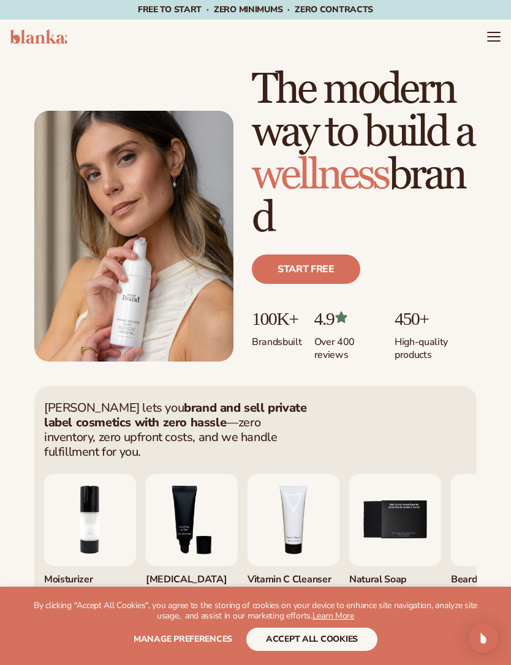
click at [487, 34] on icon "Menu" at bounding box center [493, 36] width 15 height 15
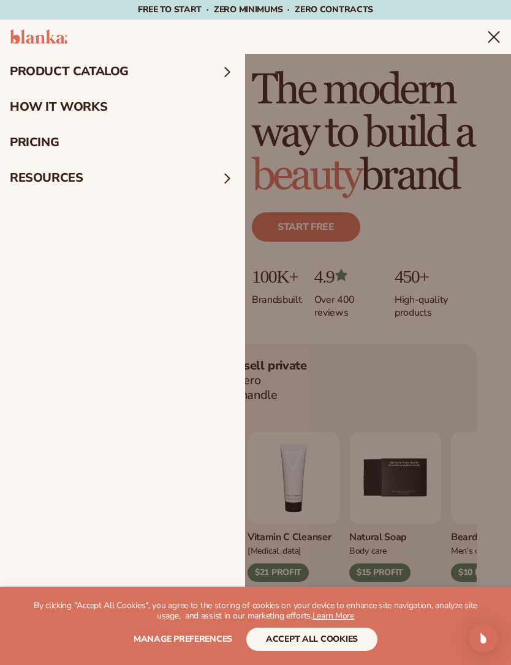
click at [486, 44] on summary "Menu" at bounding box center [493, 36] width 15 height 15
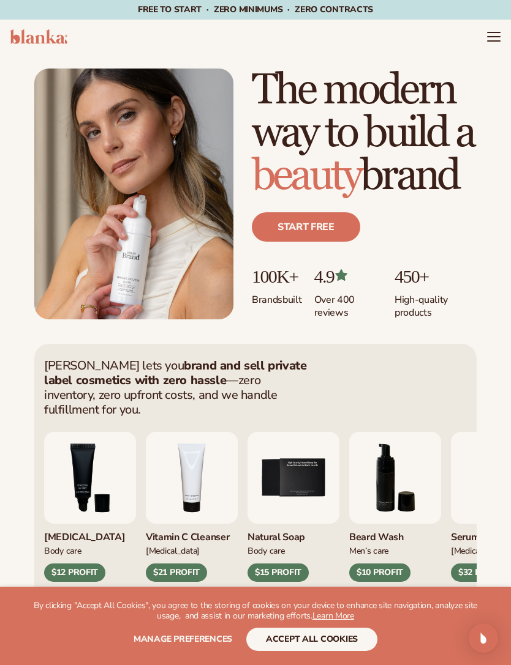
click at [478, 41] on header "Cart product catalog The Lab by [PERSON_NAME]" at bounding box center [255, 37] width 511 height 34
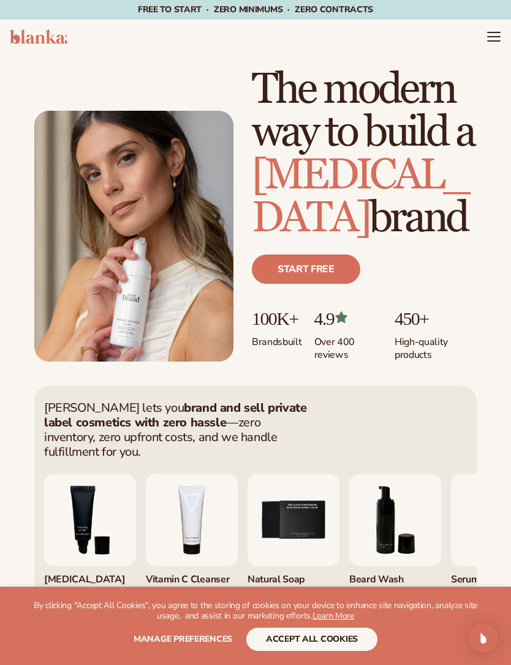
click at [490, 37] on icon "Menu" at bounding box center [493, 37] width 12 height 0
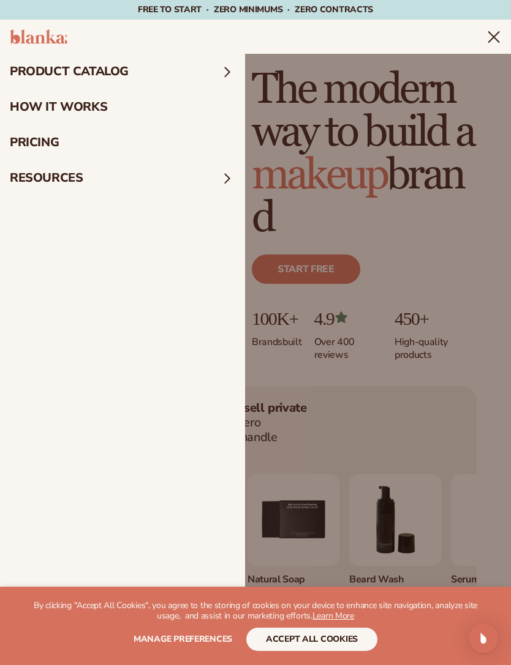
click at [55, 66] on summary "product catalog" at bounding box center [122, 72] width 245 height 36
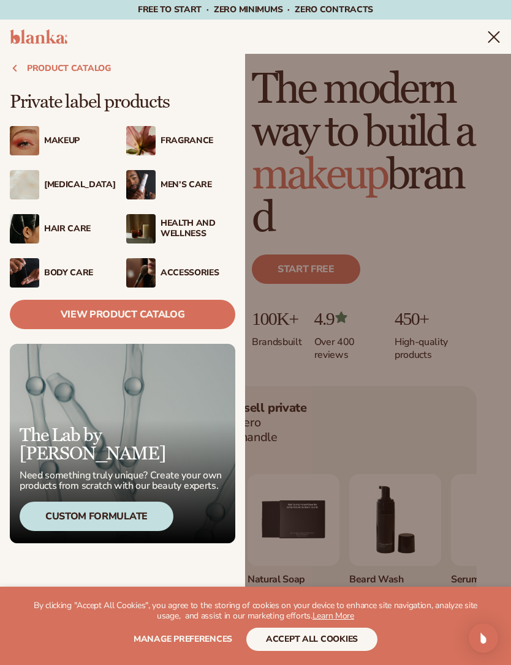
click at [103, 308] on link "View Product Catalog" at bounding box center [122, 314] width 225 height 29
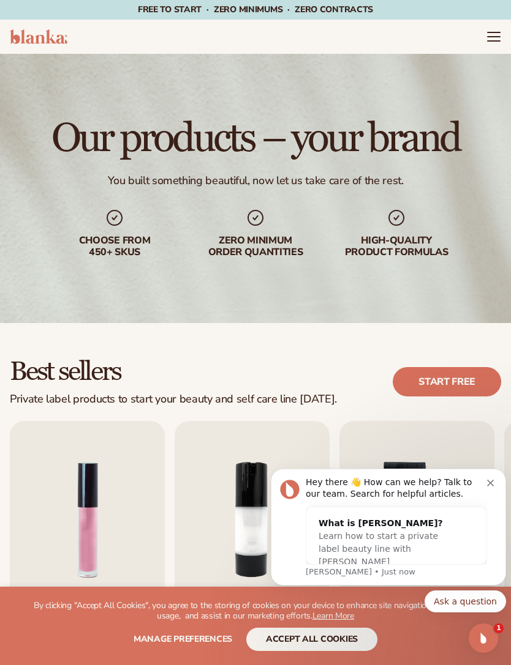
click at [487, 32] on icon "Menu" at bounding box center [493, 36] width 15 height 15
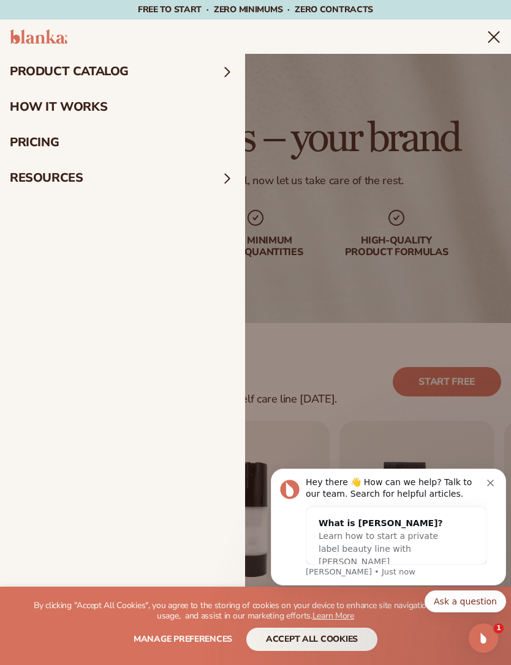
click at [486, 44] on summary "Menu" at bounding box center [493, 36] width 15 height 15
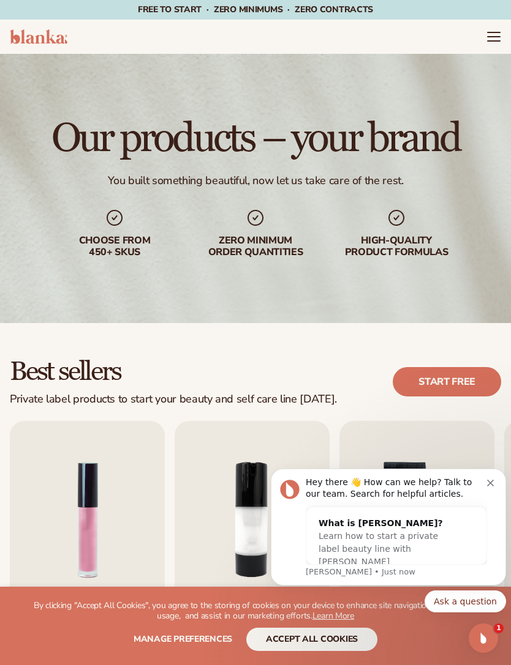
click at [36, 33] on img at bounding box center [39, 36] width 58 height 15
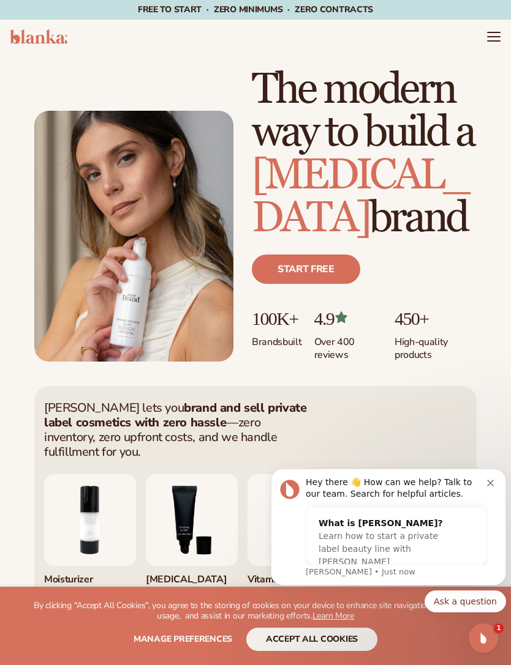
click at [491, 26] on header "Cart product catalog The Lab by Blanka" at bounding box center [255, 37] width 511 height 34
click at [490, 30] on icon "Menu" at bounding box center [493, 36] width 15 height 15
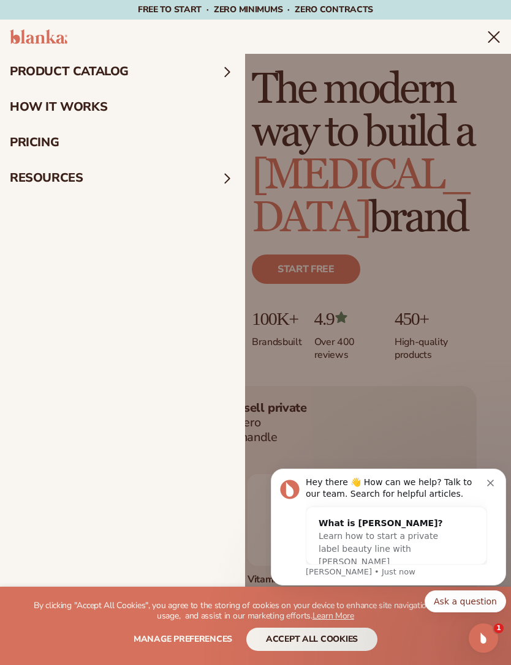
click at [486, 44] on summary "Menu" at bounding box center [493, 36] width 15 height 15
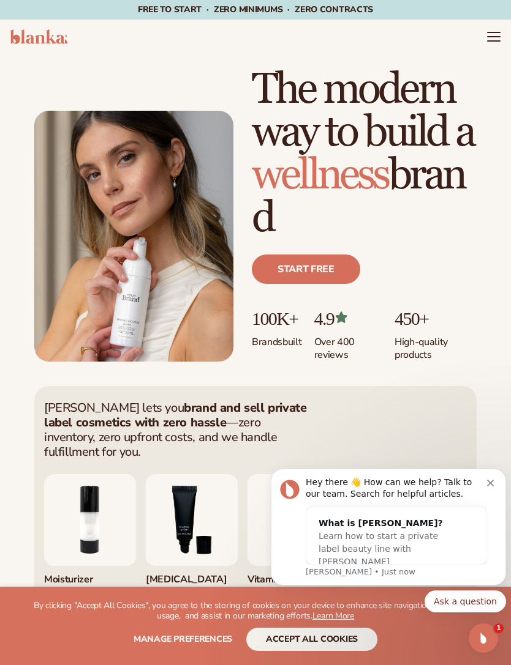
click at [303, 277] on link "Start free" at bounding box center [306, 269] width 108 height 29
